Goal: Navigation & Orientation: Find specific page/section

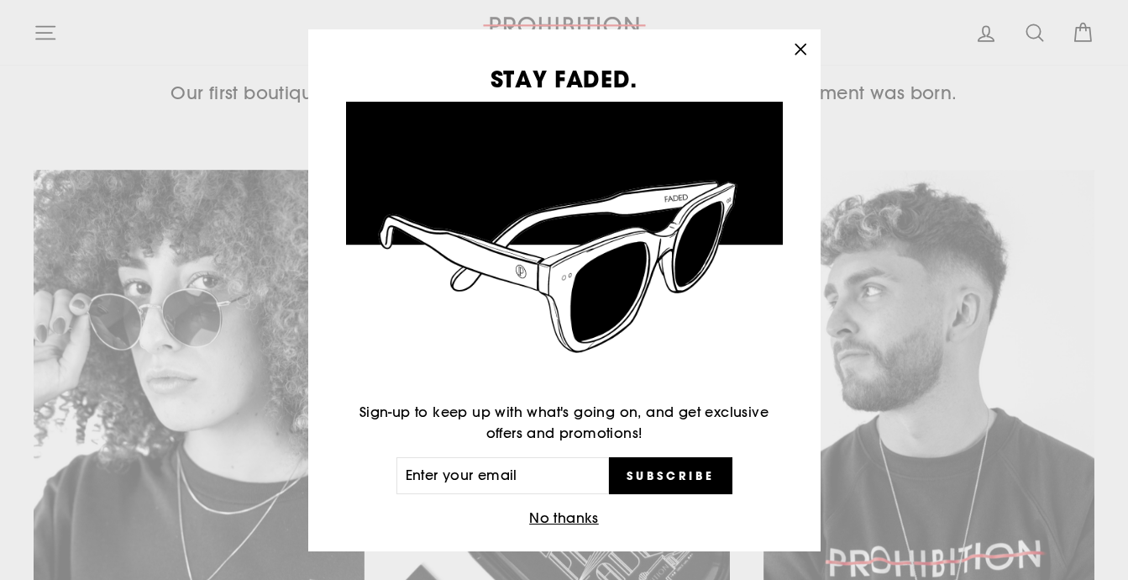
scroll to position [16, 0]
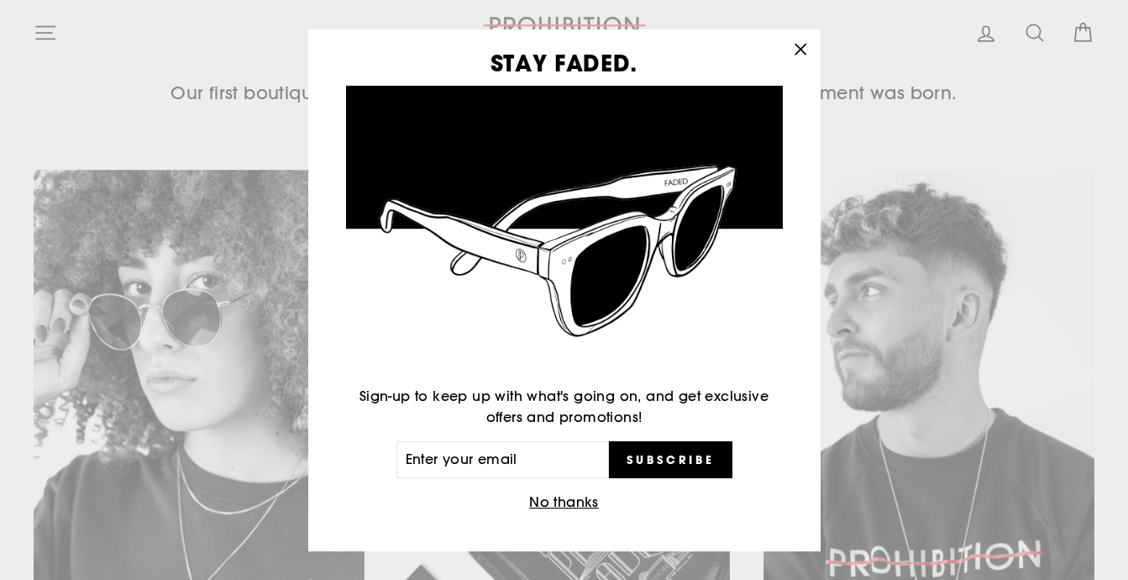
click at [553, 498] on button "No thanks" at bounding box center [564, 503] width 80 height 24
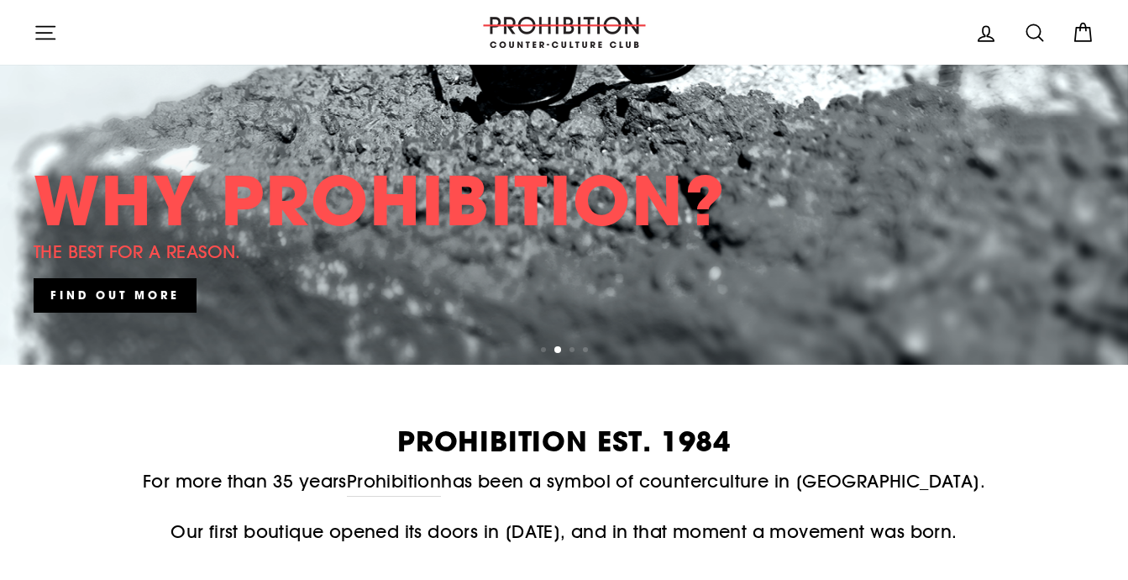
scroll to position [0, 0]
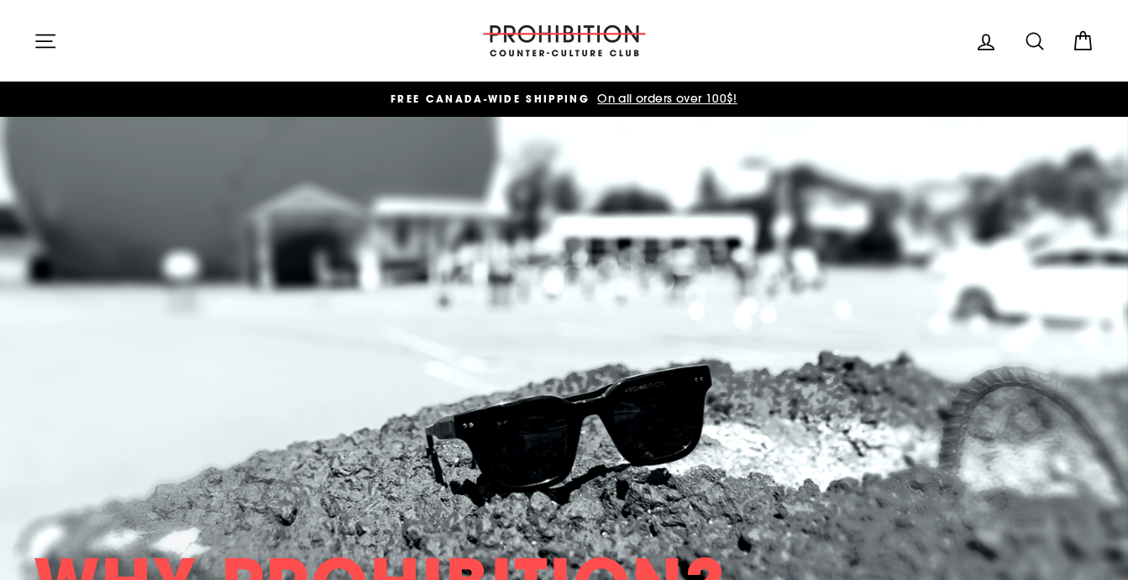
click at [42, 39] on icon "button" at bounding box center [46, 41] width 24 height 24
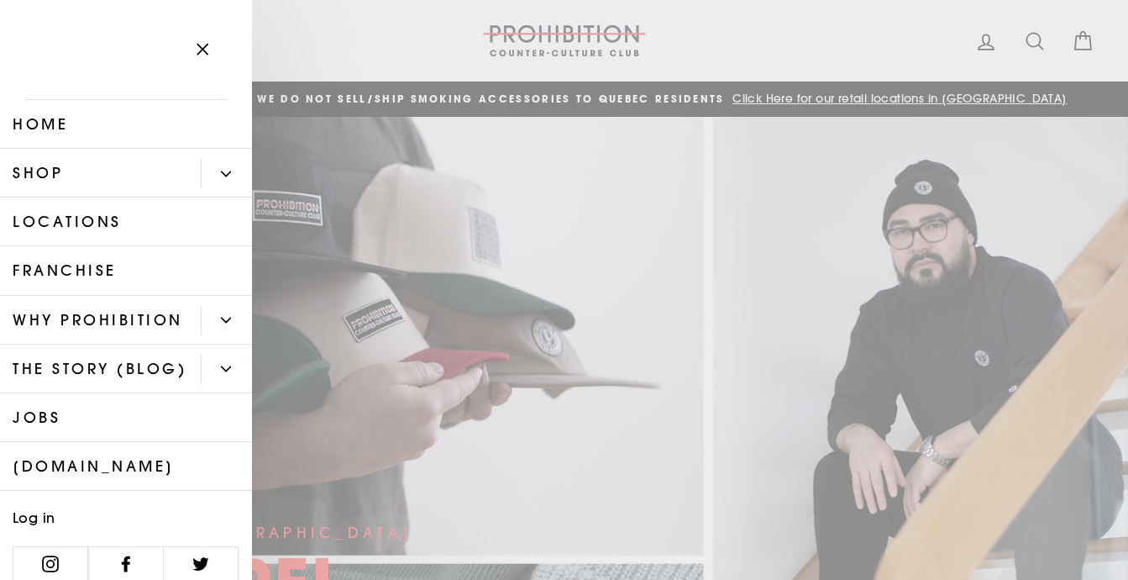
click at [222, 171] on icon "Primary" at bounding box center [226, 173] width 9 height 4
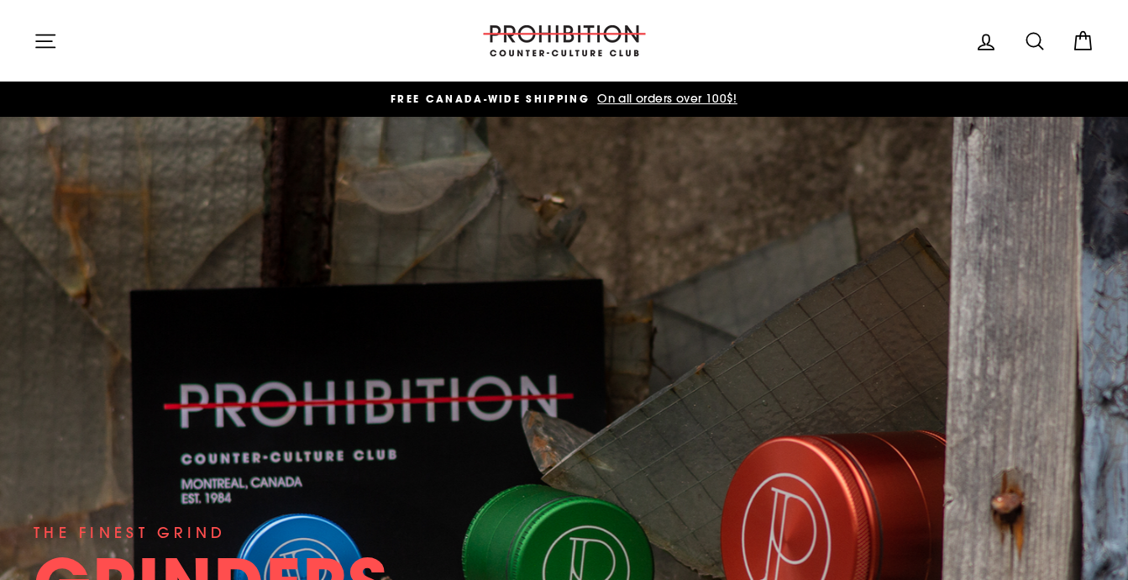
click at [45, 40] on icon "button" at bounding box center [45, 40] width 18 height 13
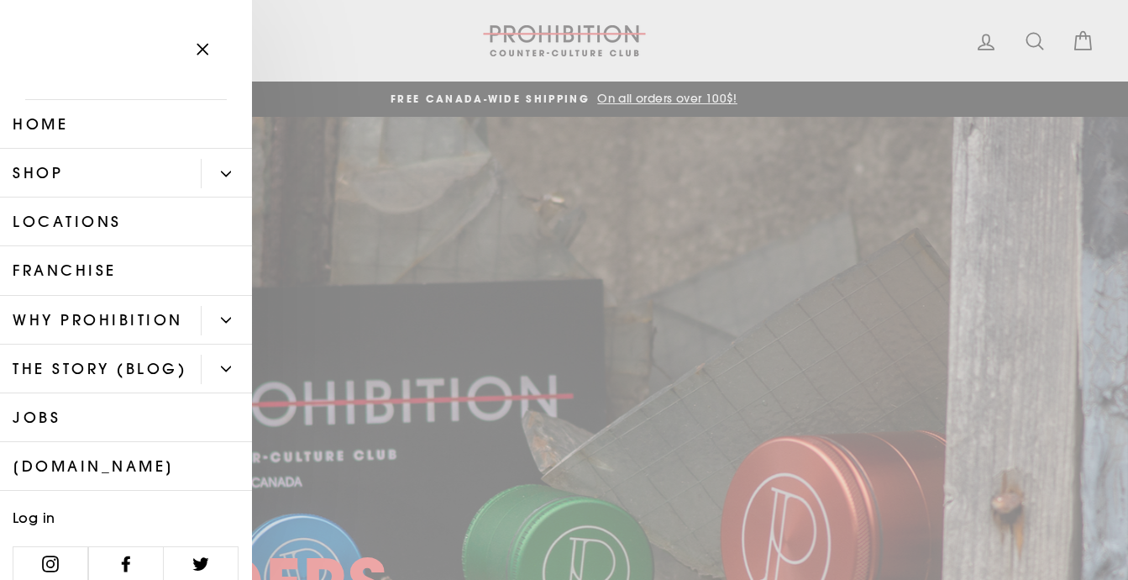
click at [229, 169] on icon "Primary" at bounding box center [226, 174] width 10 height 10
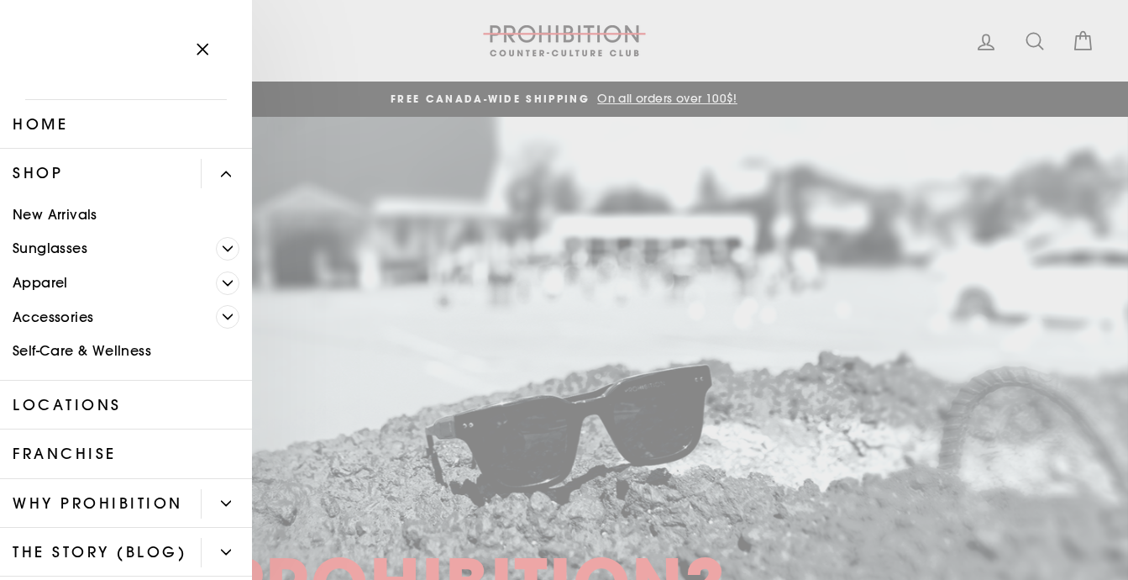
click at [229, 316] on icon "Primary" at bounding box center [228, 317] width 10 height 10
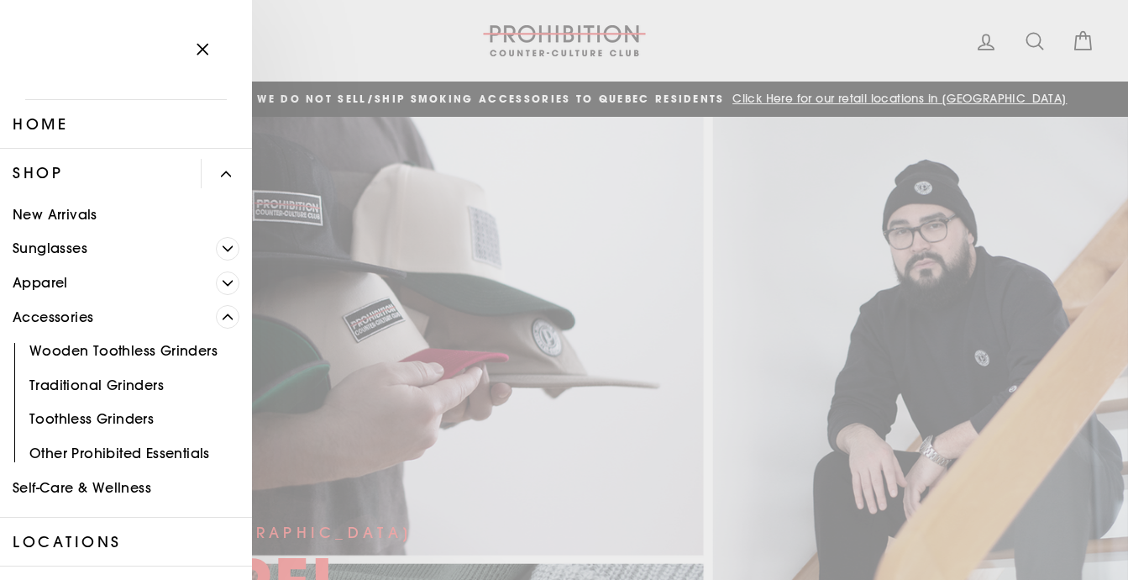
click at [229, 281] on icon "Primary" at bounding box center [228, 283] width 10 height 10
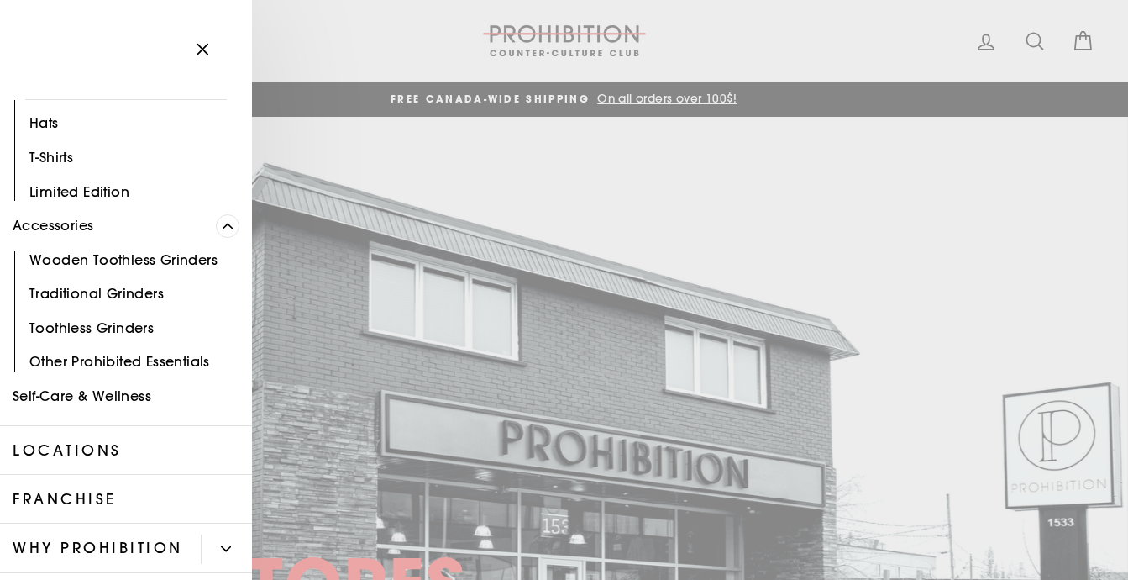
scroll to position [302, 0]
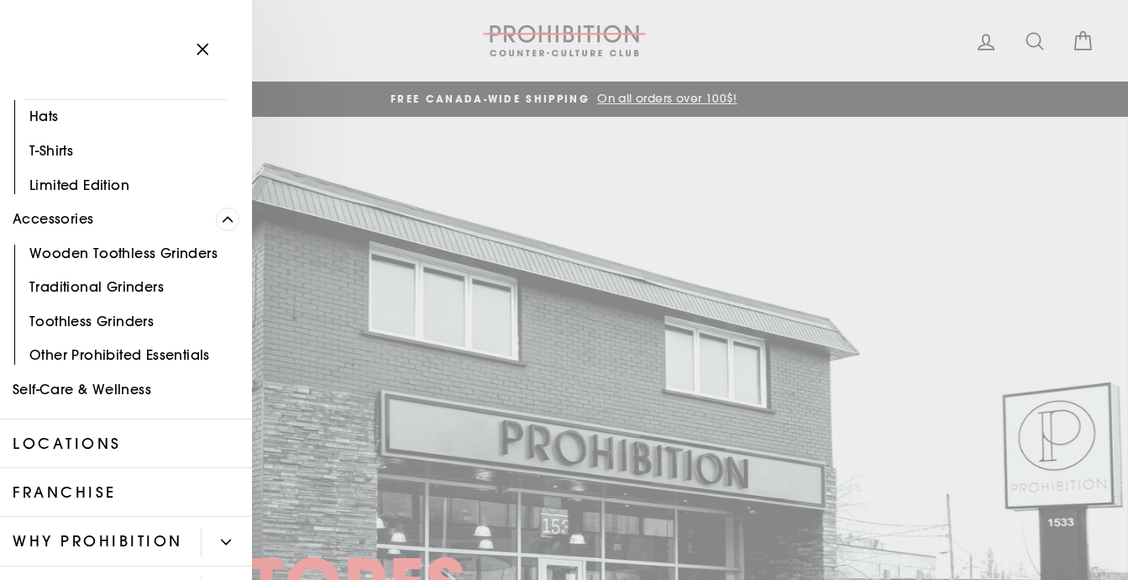
click at [130, 387] on link "Self-Care & Wellness" at bounding box center [126, 390] width 252 height 34
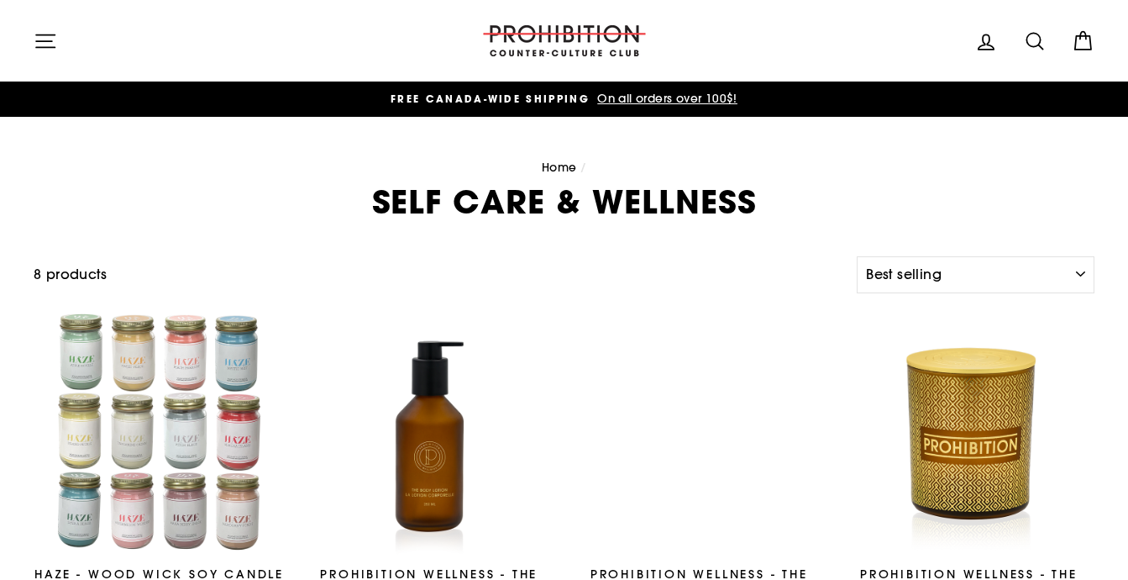
select select "best-selling"
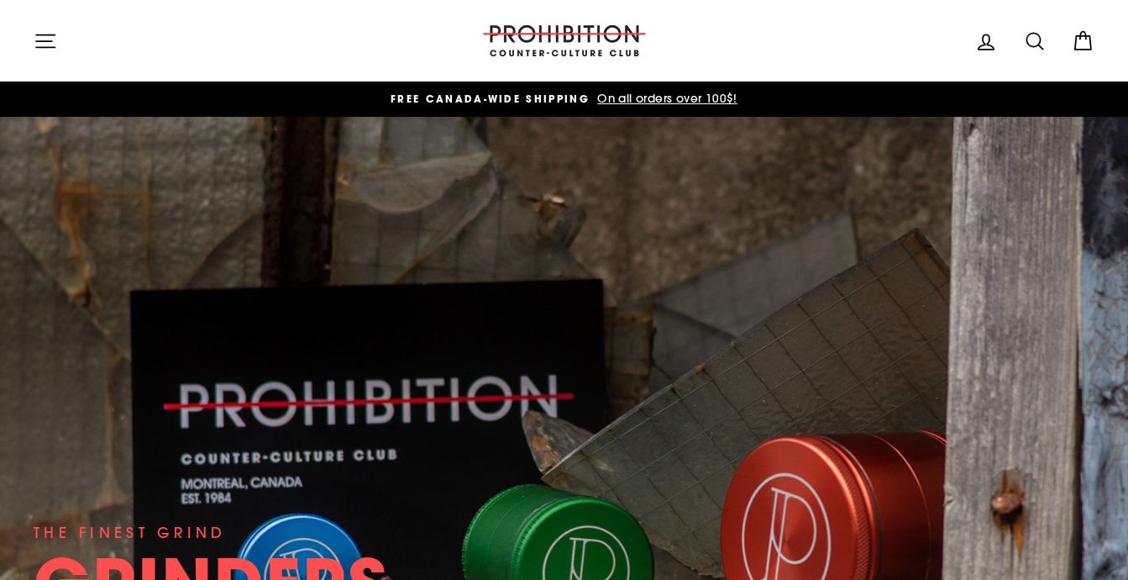
click at [50, 30] on icon "button" at bounding box center [46, 41] width 24 height 24
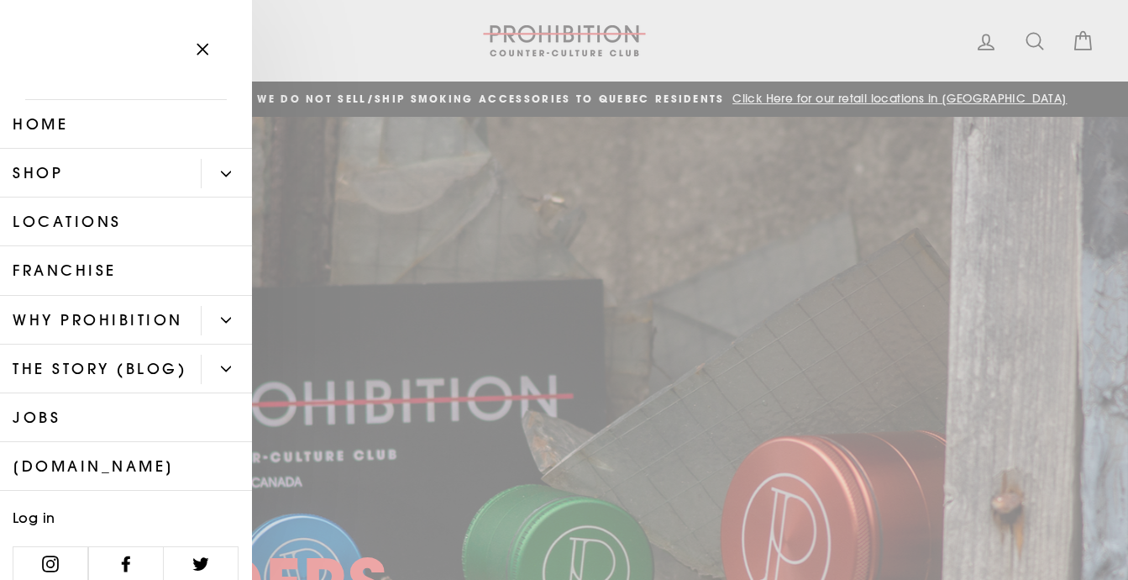
click at [224, 173] on icon "Primary" at bounding box center [226, 173] width 9 height 4
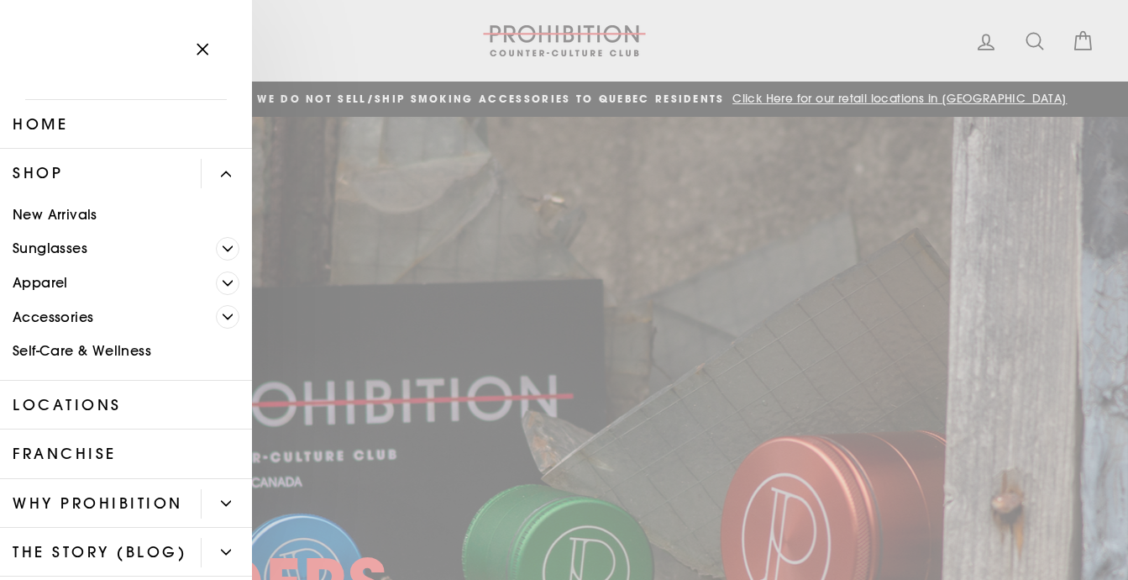
click at [228, 313] on icon "Primary" at bounding box center [228, 317] width 10 height 10
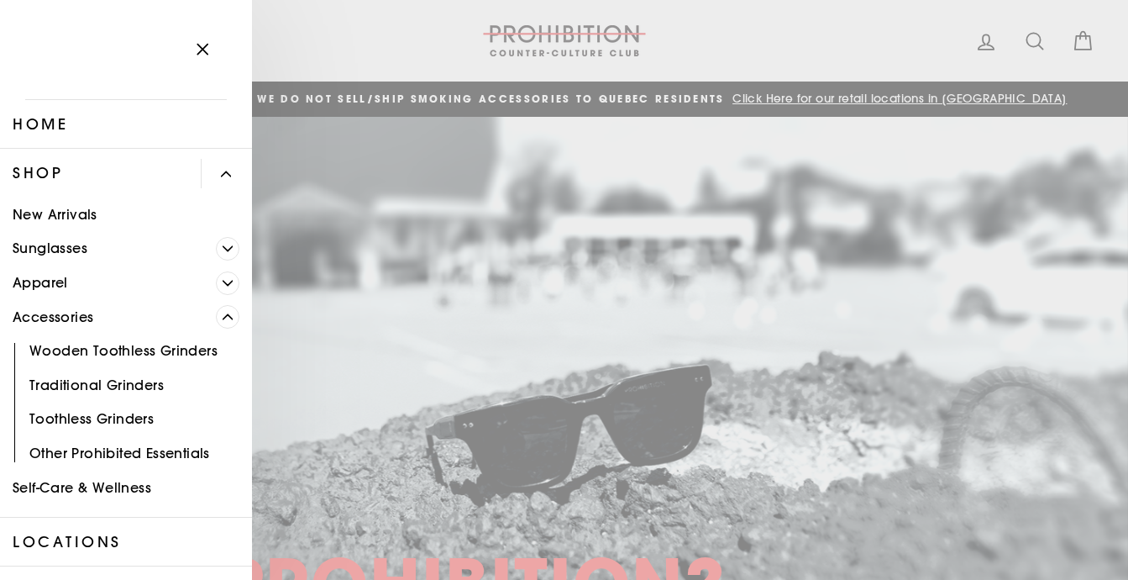
click at [194, 448] on link "Other Prohibited Essentials" at bounding box center [126, 453] width 252 height 34
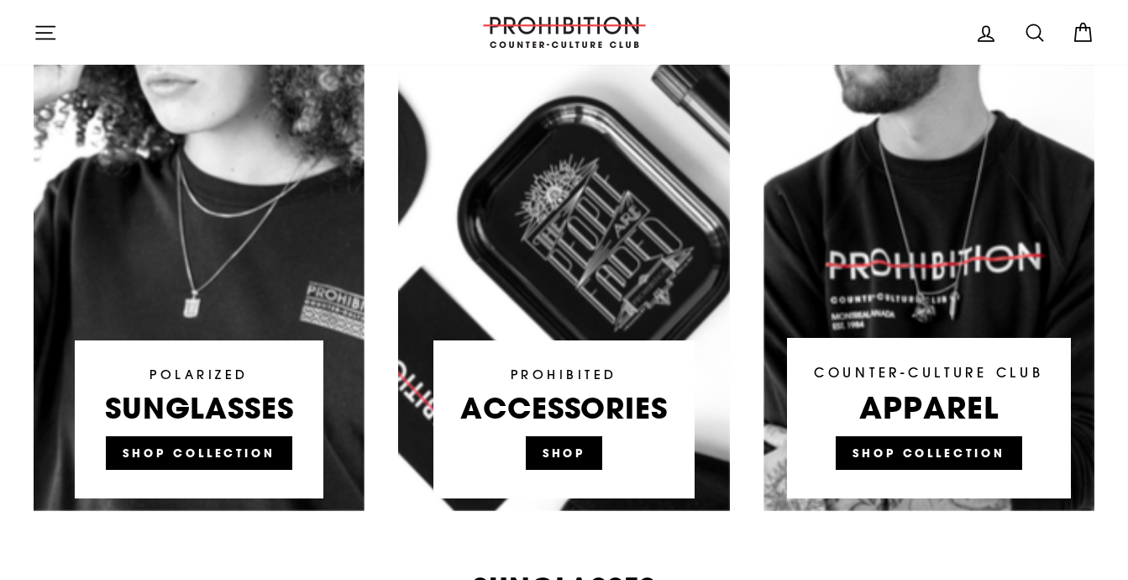
scroll to position [1119, 0]
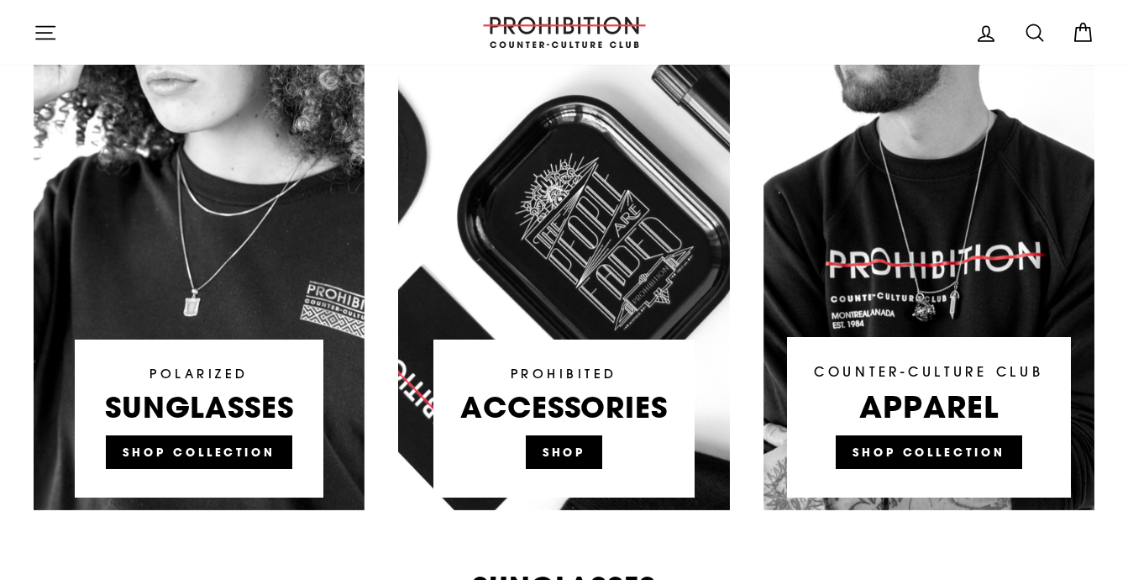
click at [512, 388] on link at bounding box center [563, 190] width 331 height 638
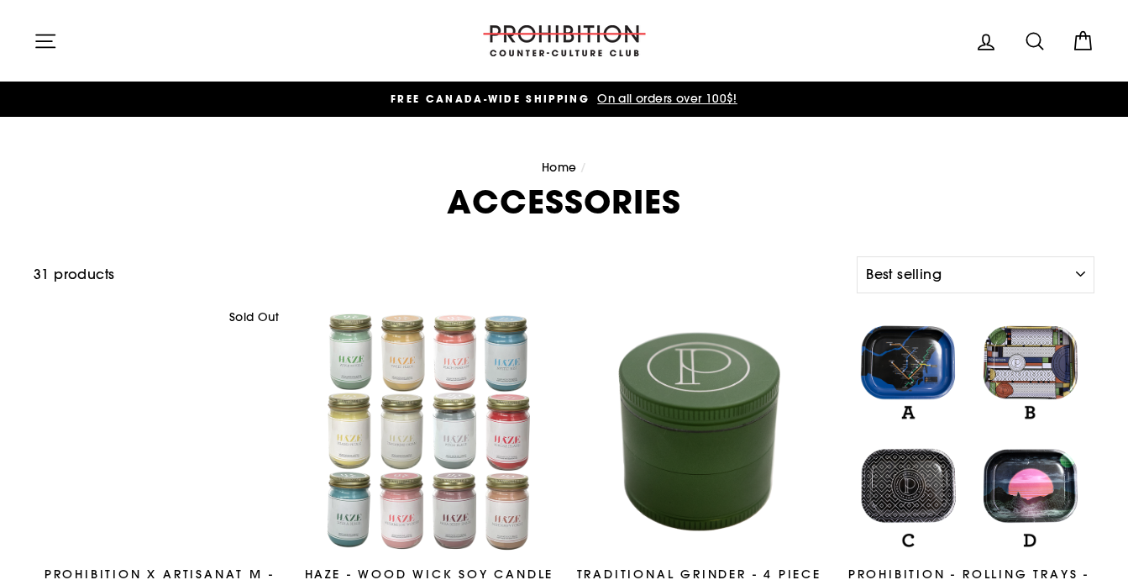
select select "best-selling"
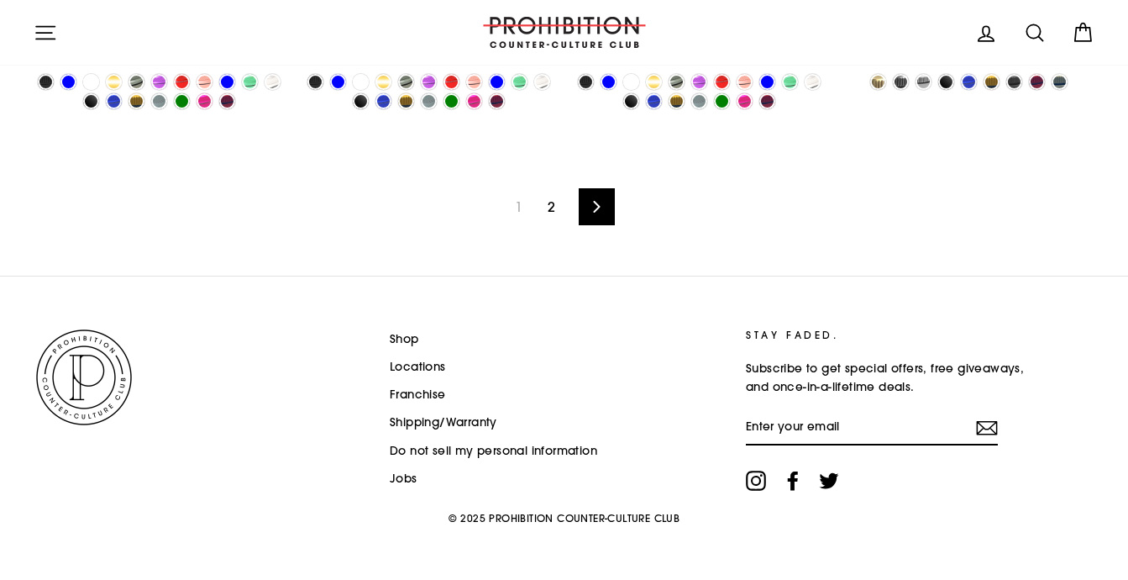
scroll to position [2801, 0]
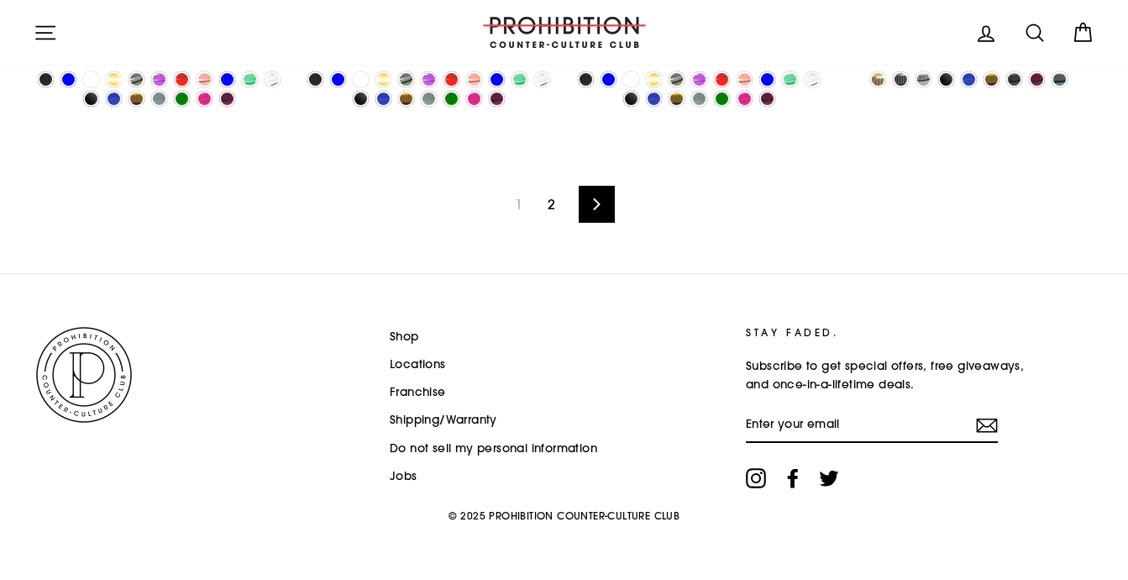
click at [595, 207] on icon at bounding box center [596, 204] width 7 height 12
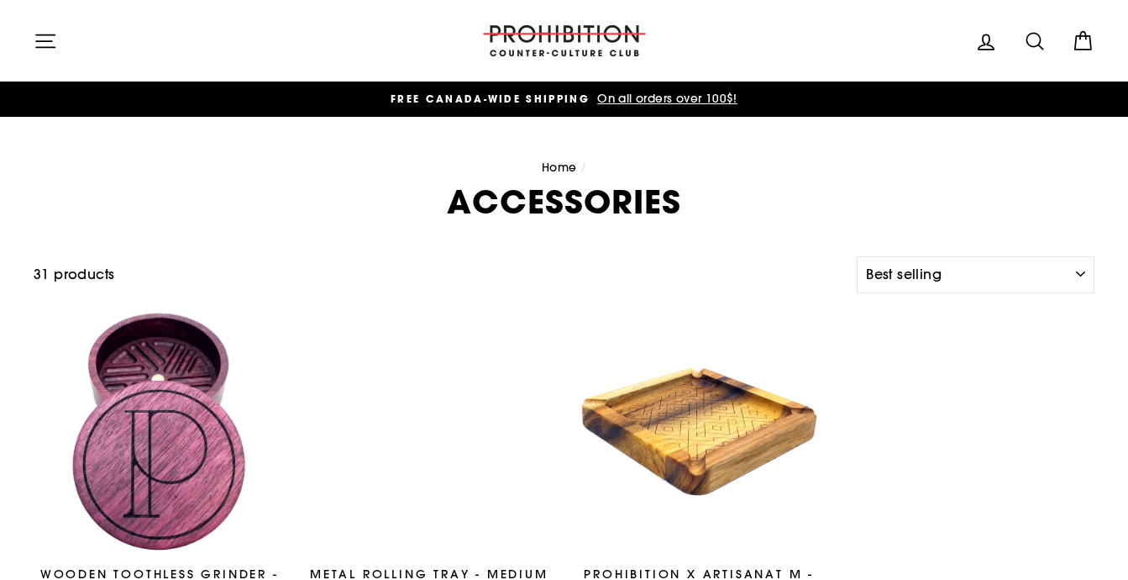
select select "best-selling"
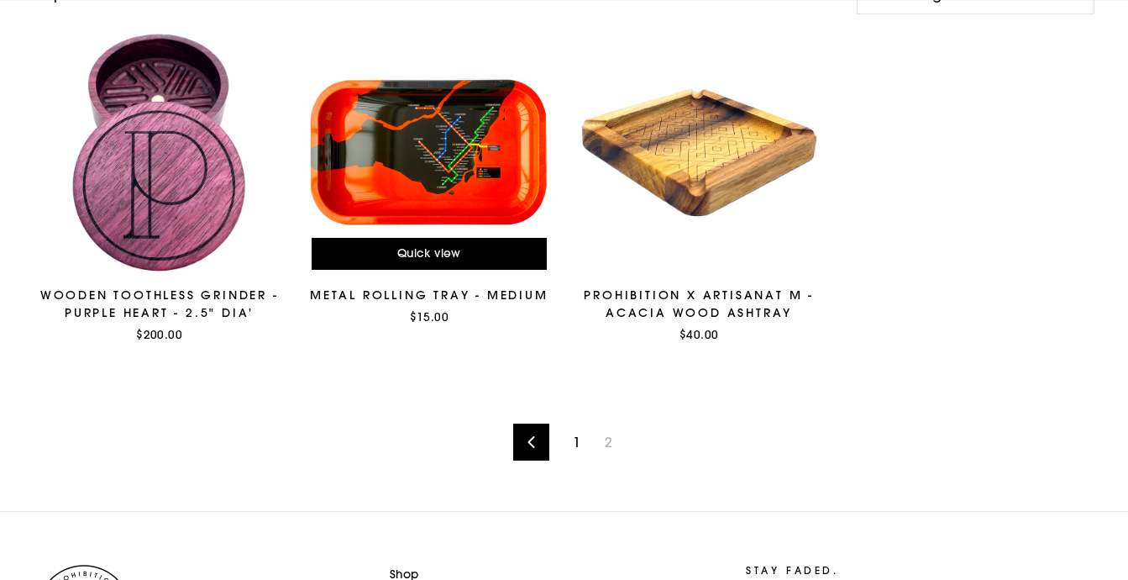
scroll to position [517, 0]
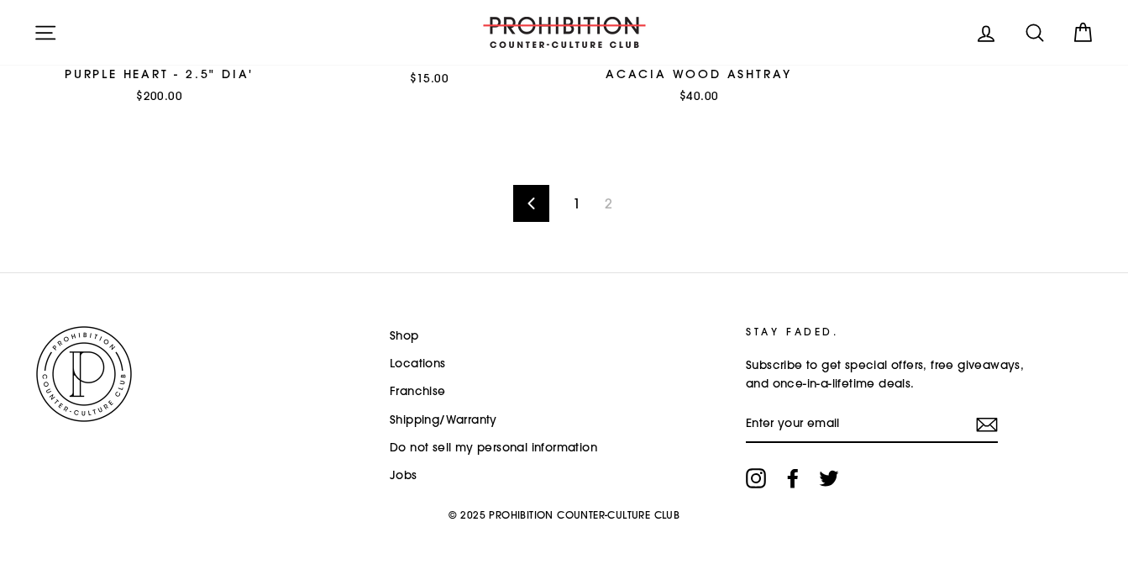
click at [45, 22] on icon "button" at bounding box center [46, 33] width 24 height 24
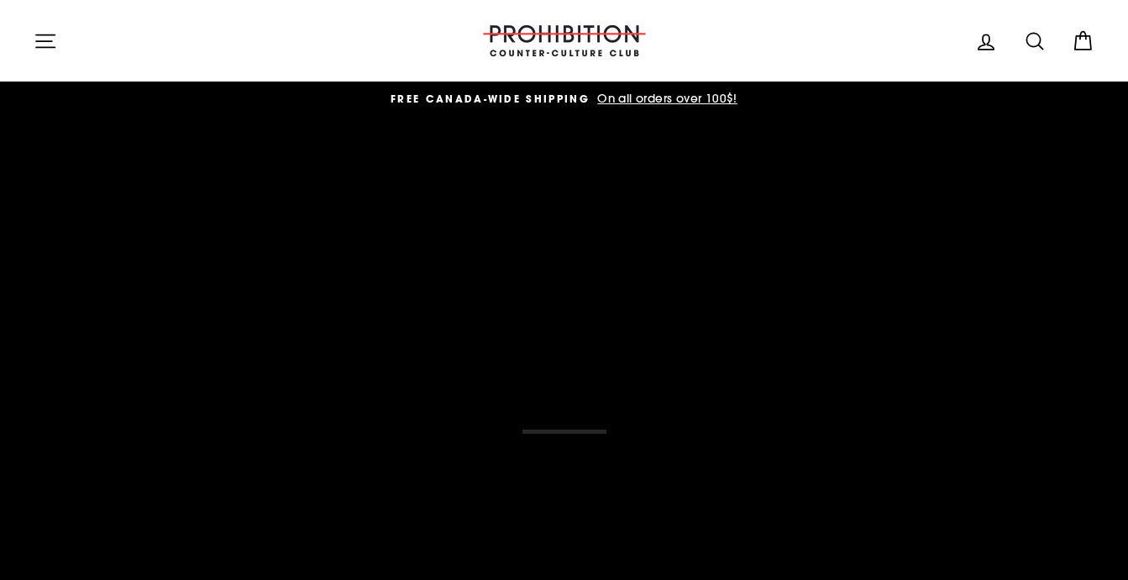
scroll to position [1119, 0]
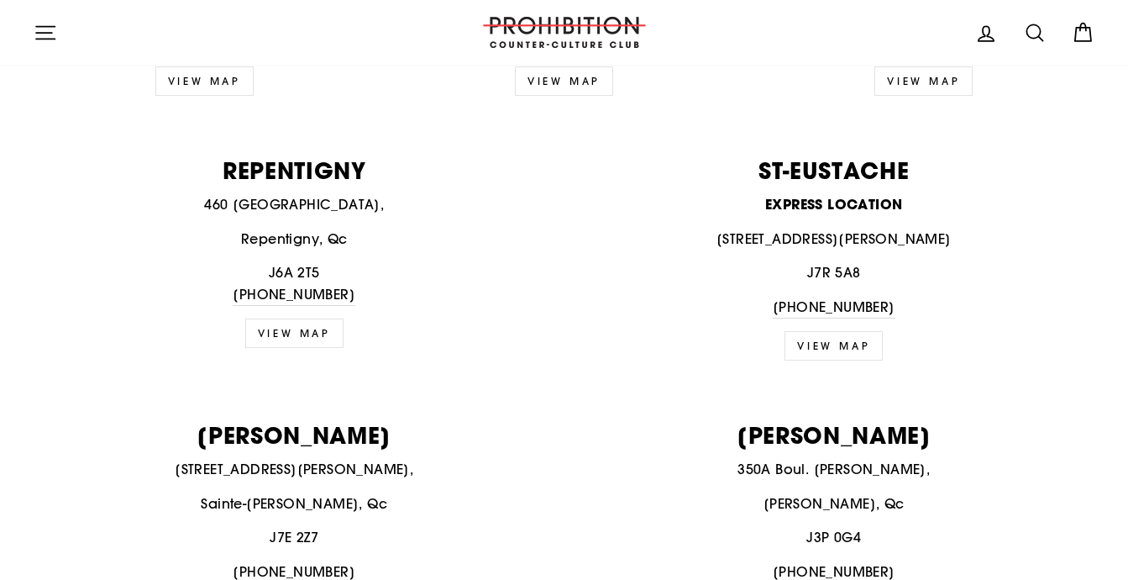
scroll to position [2242, 0]
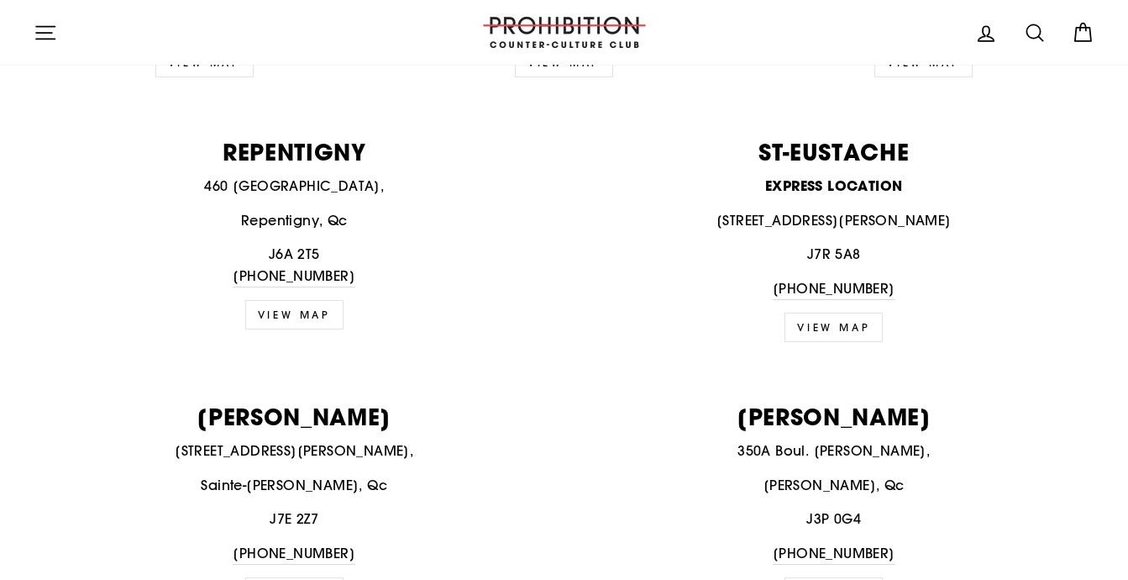
click at [39, 39] on icon "button" at bounding box center [45, 32] width 18 height 13
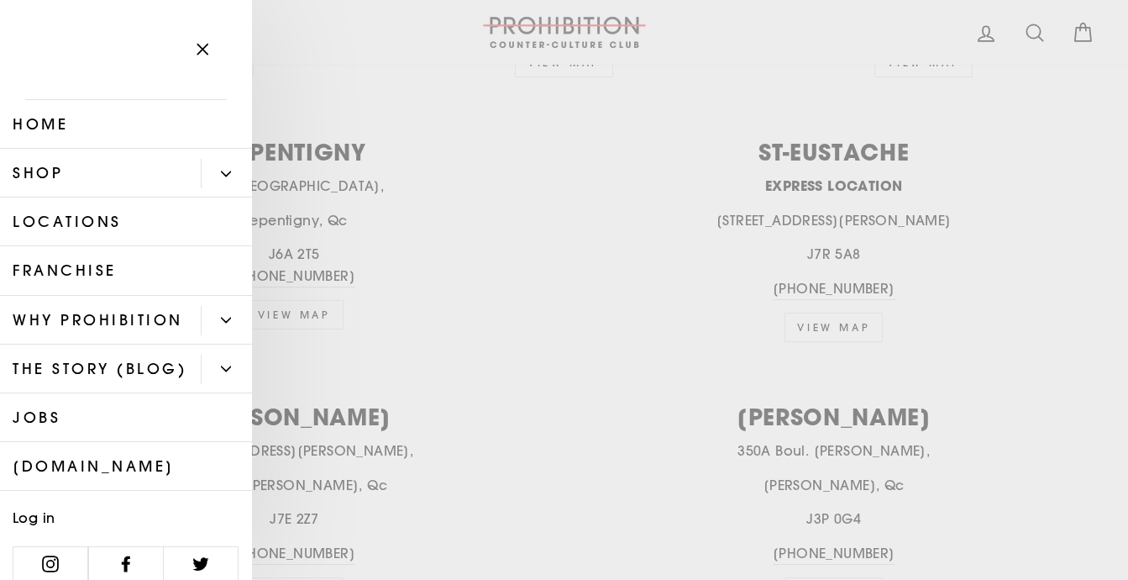
click at [223, 169] on icon "Primary" at bounding box center [226, 174] width 10 height 10
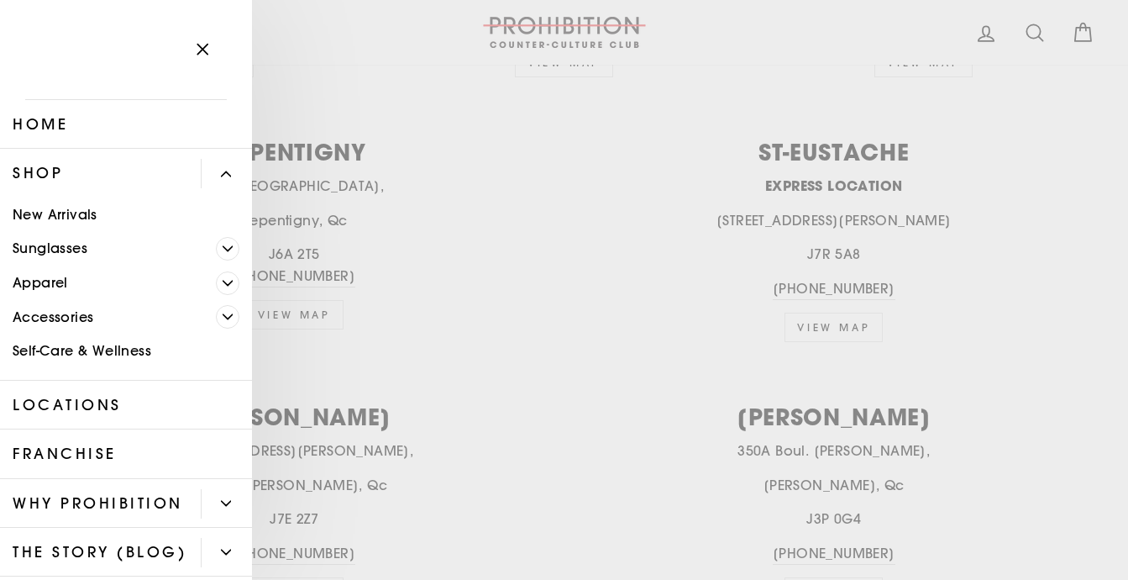
click at [225, 322] on span "Primary" at bounding box center [228, 317] width 24 height 24
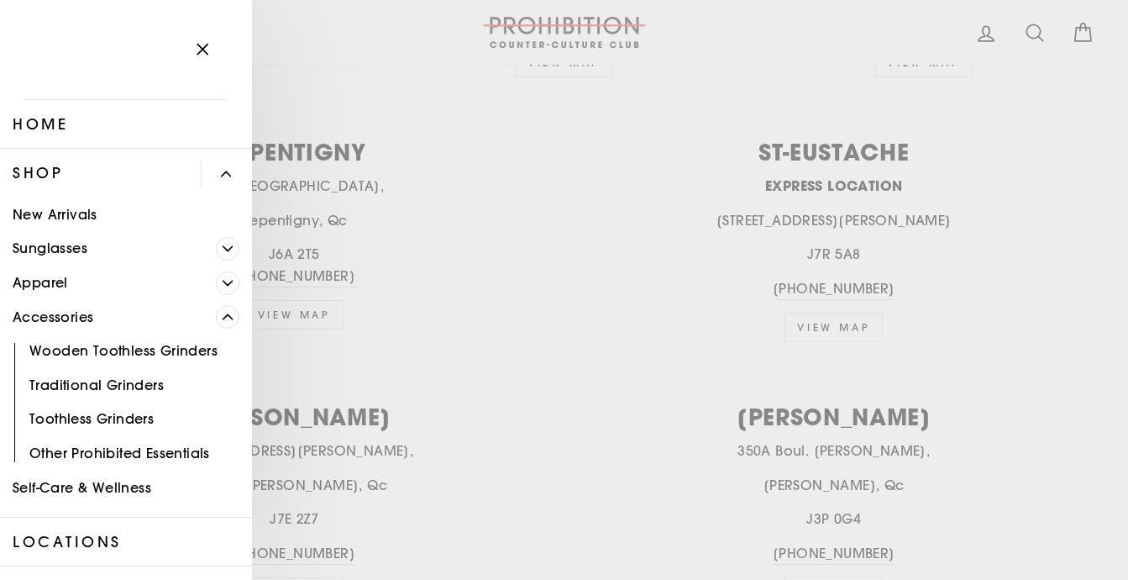
click at [171, 453] on link "Other Prohibited Essentials" at bounding box center [126, 453] width 252 height 34
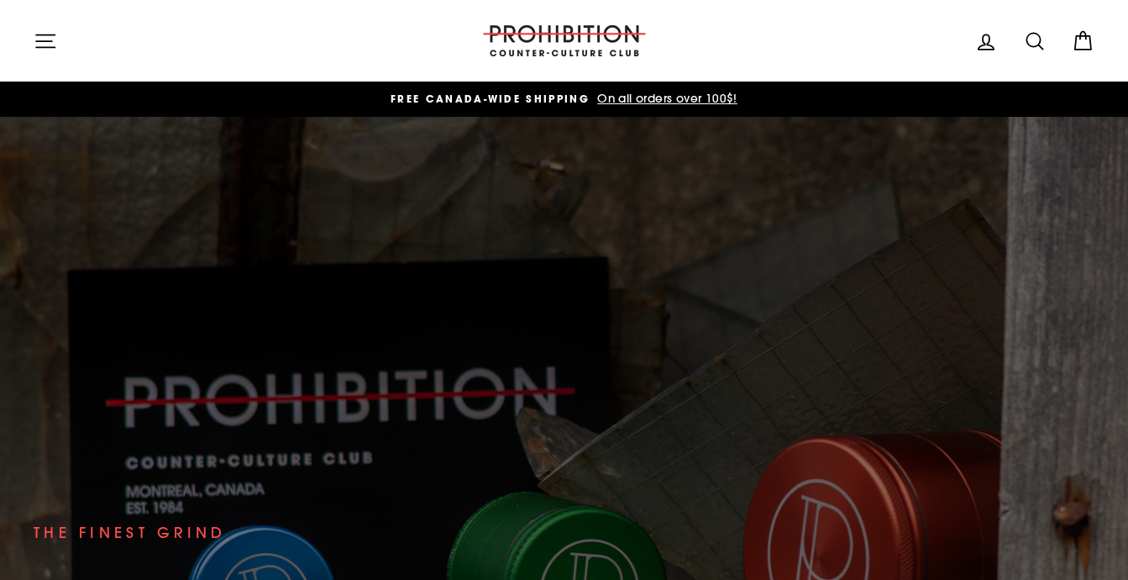
click at [44, 38] on icon "button" at bounding box center [46, 41] width 24 height 24
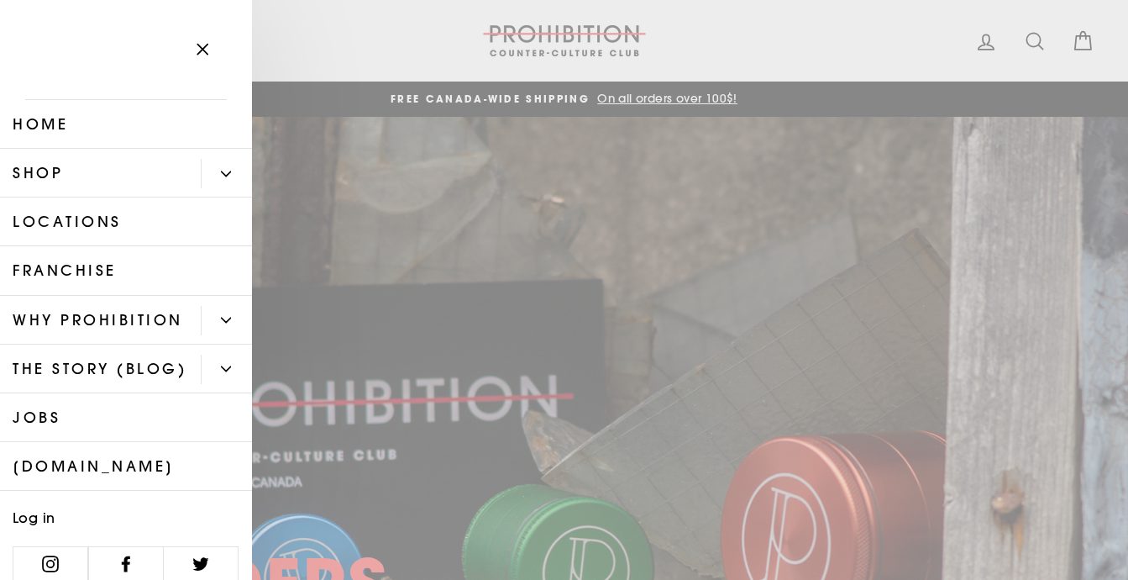
click at [60, 171] on link "Shop" at bounding box center [100, 173] width 201 height 49
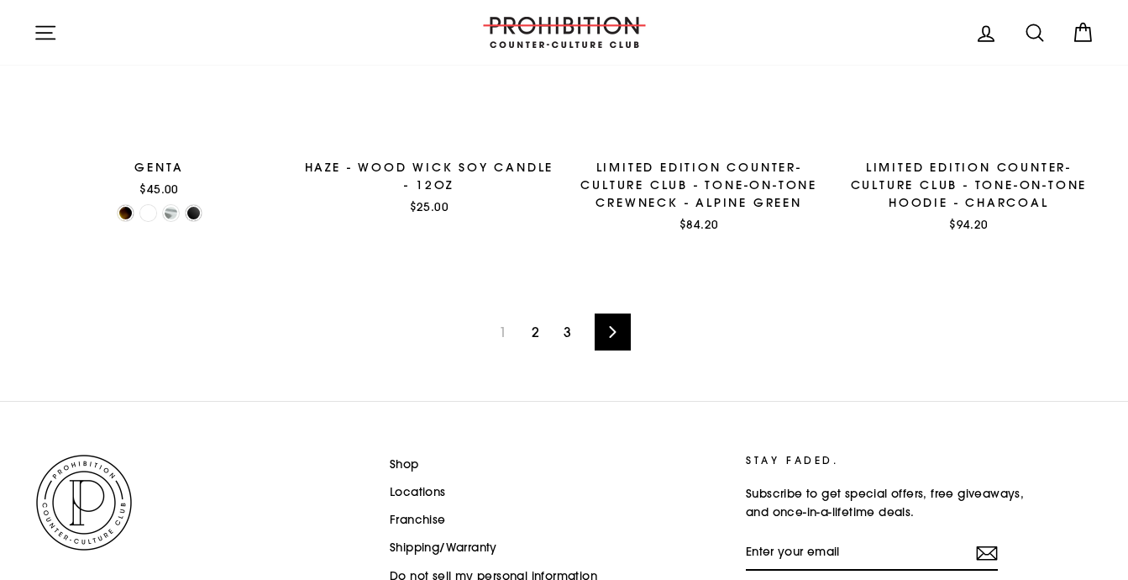
scroll to position [2719, 0]
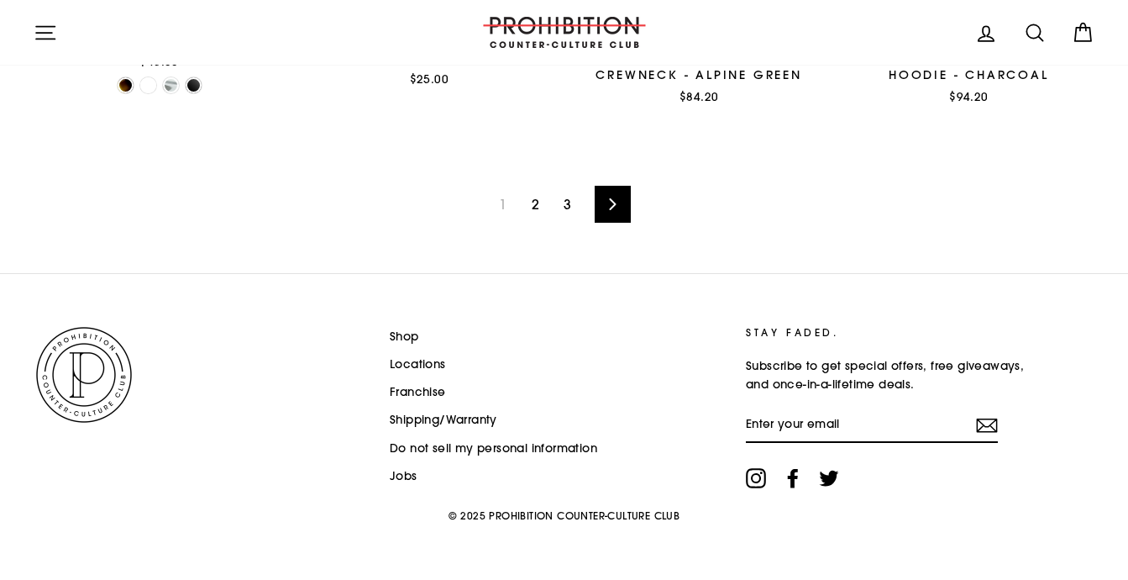
click at [525, 203] on link "2" at bounding box center [536, 204] width 28 height 27
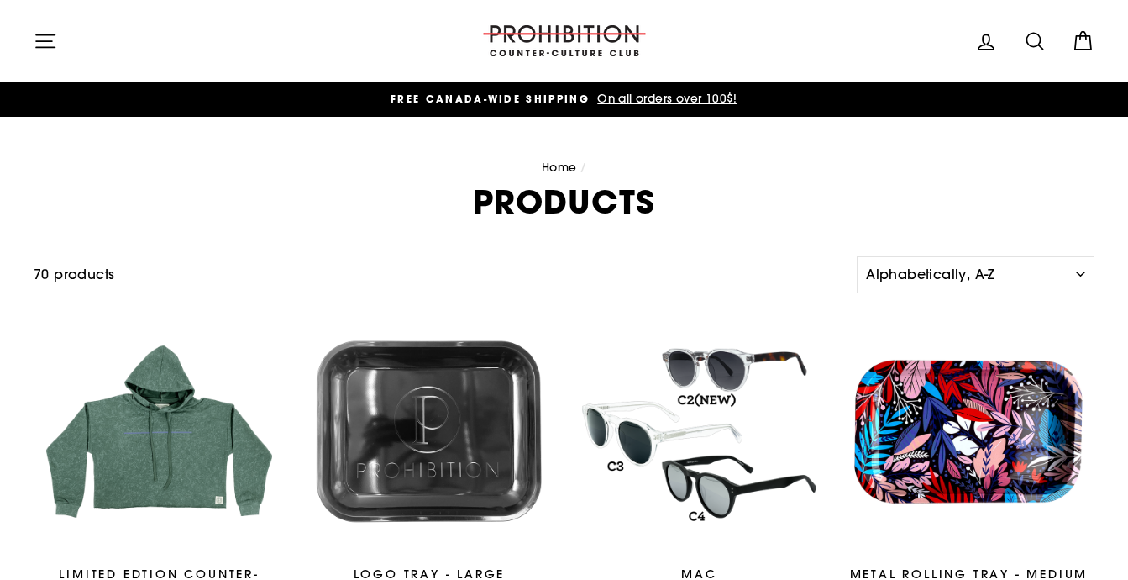
click at [50, 43] on icon "button" at bounding box center [46, 41] width 24 height 24
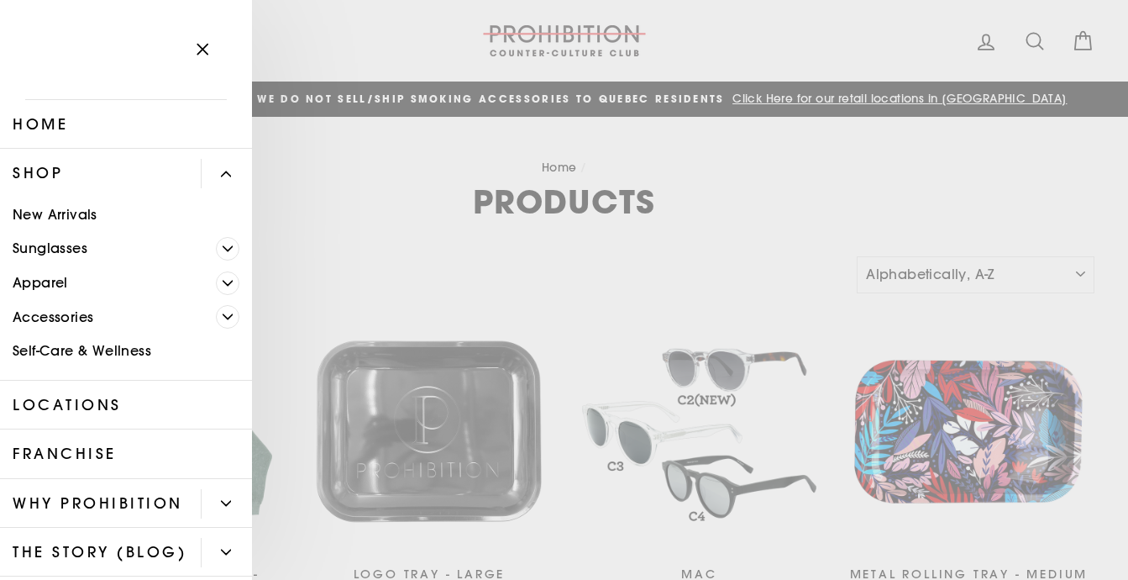
click at [229, 315] on icon "Primary" at bounding box center [228, 317] width 10 height 10
